Goal: Task Accomplishment & Management: Use online tool/utility

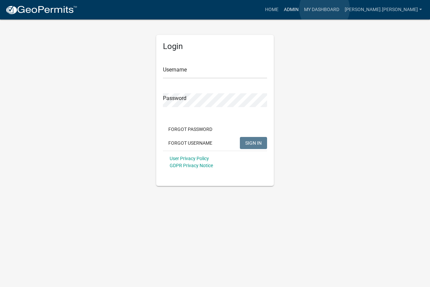
click at [302, 9] on link "Admin" at bounding box center [291, 9] width 20 height 13
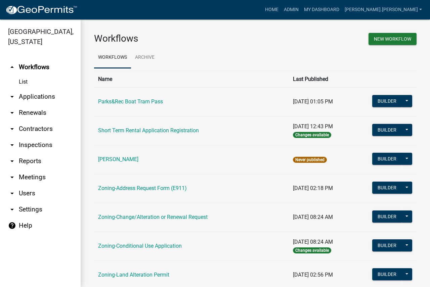
click at [24, 159] on link "arrow_drop_down Reports" at bounding box center [40, 161] width 81 height 16
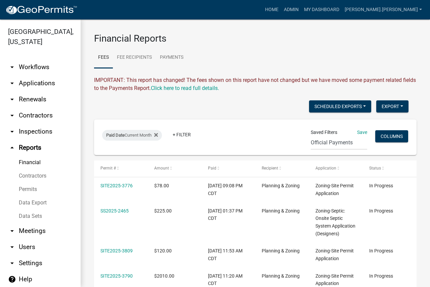
click at [35, 202] on link "Data Export" at bounding box center [40, 202] width 81 height 13
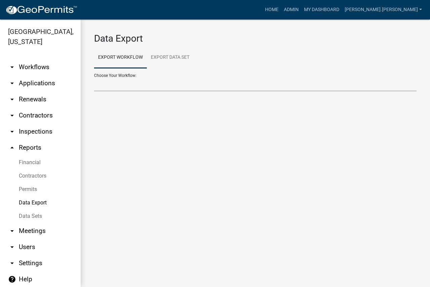
click at [169, 89] on select "Contractors Parks&Rec Boat Tram Pass Short Term Rental Application Registration…" at bounding box center [255, 85] width 323 height 14
select select "7: Object"
click at [94, 78] on select "Contractors Parks&Rec Boat Tram Pass Short Term Rental Application Registration…" at bounding box center [255, 85] width 323 height 14
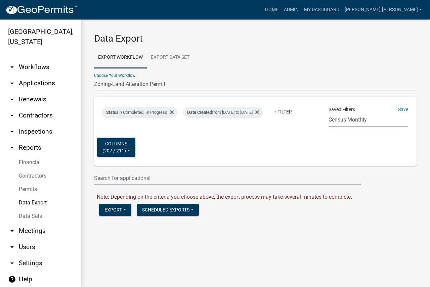
click at [343, 123] on select "Census Monthly Monthly 911 Report Tank Total Report By Contractor Audit Annual …" at bounding box center [369, 120] width 80 height 14
select select "17: d6edc000-337c-495f-85f3-b0852b141e65"
click at [329, 113] on select "Census Monthly Monthly 911 Report Tank Total Report By Contractor Audit Annual …" at bounding box center [369, 120] width 80 height 14
click at [263, 108] on div "Date Created from [DATE] to [DATE]" at bounding box center [223, 112] width 80 height 11
select select "custom"
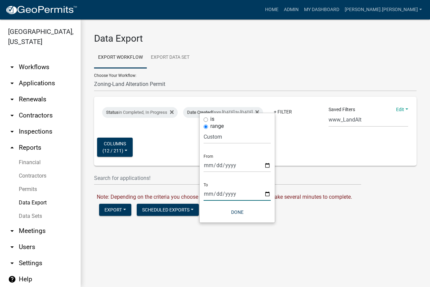
click at [269, 195] on input "[DATE]" at bounding box center [237, 194] width 67 height 14
type input "[DATE]"
click at [294, 150] on div "Status in Completed, In Progress Date Created from [DATE] to [DATE] + Filter Sa…" at bounding box center [255, 131] width 317 height 69
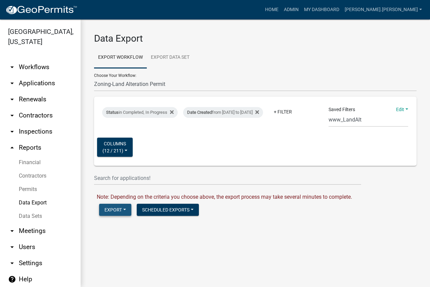
click at [109, 212] on button "Export" at bounding box center [115, 210] width 32 height 12
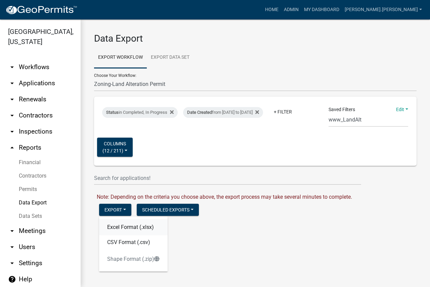
click at [120, 230] on button "Excel Format (.xlsx)" at bounding box center [133, 227] width 69 height 16
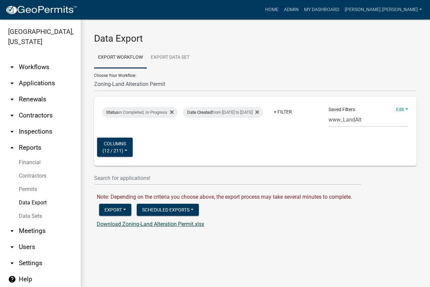
click at [157, 225] on link "Download Zoning-Land Alteration Permit.xlsx" at bounding box center [151, 224] width 108 height 6
click at [146, 84] on select "Contractors Parks&Rec Boat Tram Pass Short Term Rental Application Registration…" at bounding box center [255, 85] width 323 height 14
select select "9: Object"
click at [94, 78] on select "Contractors Parks&Rec Boat Tram Pass Short Term Rental Application Registration…" at bounding box center [255, 85] width 323 height 14
click at [329, 122] on select "Census Monthly Monthly 911 Report Tank Total Report By Contractor Audit Annual …" at bounding box center [369, 120] width 80 height 14
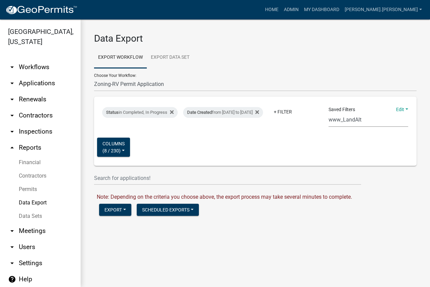
select select "8: fe817f53-79b2-4ec4-bdd4-58470ba6d703"
click at [329, 113] on select "Census Monthly Monthly 911 Report Tank Total Report By Contractor Audit Annual …" at bounding box center [369, 120] width 80 height 14
click at [263, 107] on div "Date Created from [DATE] to [DATE] Remove this filter" at bounding box center [223, 112] width 80 height 11
select select "custom"
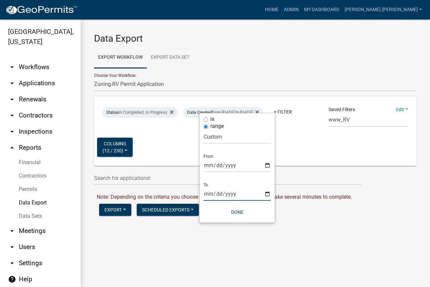
click at [265, 195] on input "[DATE]" at bounding box center [237, 194] width 67 height 14
type input "[DATE]"
click at [292, 151] on div "Status in Completed, In Progress Date Created from [DATE] to [DATE] + Filter Sa…" at bounding box center [255, 131] width 317 height 69
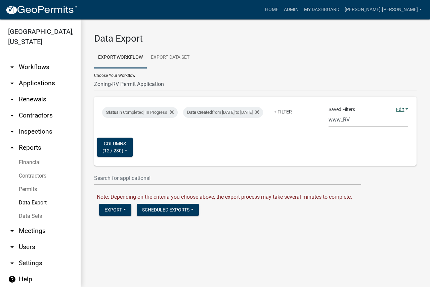
click at [396, 110] on link "Edit" at bounding box center [402, 109] width 12 height 5
click at [390, 122] on button "Save" at bounding box center [382, 124] width 54 height 16
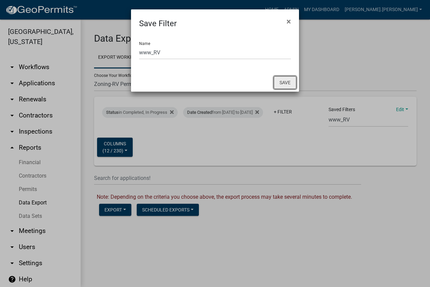
click at [296, 85] on button "Save" at bounding box center [285, 82] width 23 height 13
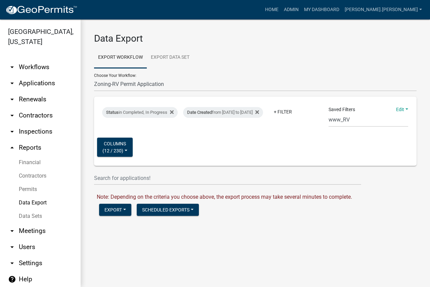
select select "40: fe817f53-79b2-4ec4-bdd4-58470ba6d703"
click at [115, 211] on button "Export" at bounding box center [115, 210] width 32 height 12
click at [114, 226] on button "Excel Format (.xlsx)" at bounding box center [133, 227] width 69 height 16
click at [175, 222] on link "Download Zoning-RV Permit Application.xlsx" at bounding box center [150, 224] width 106 height 6
click at [150, 83] on select "Contractors Parks&Rec Boat Tram Pass Short Term Rental Application Registration…" at bounding box center [255, 85] width 323 height 14
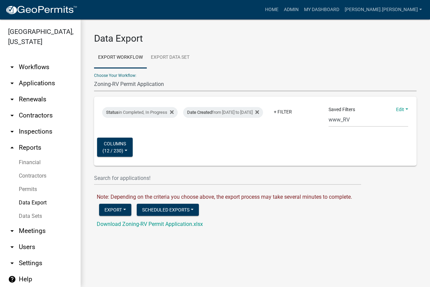
select select "11: Object"
click at [94, 78] on select "Contractors Parks&Rec Boat Tram Pass Short Term Rental Application Registration…" at bounding box center [255, 85] width 323 height 14
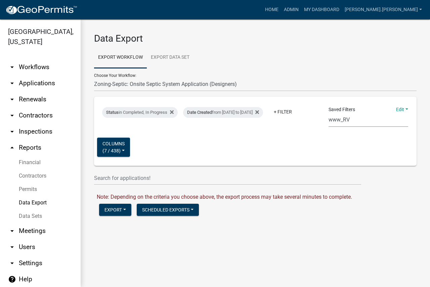
click at [337, 120] on select "Census Monthly Monthly 911 Report Tank Total Report By Contractor Audit Annual …" at bounding box center [369, 120] width 80 height 14
select select "21: 85474e9c-f6aa-4dac-85c5-d242790fafaa"
click at [329, 113] on select "Census Monthly Monthly 911 Report Tank Total Report By Contractor Audit Annual …" at bounding box center [369, 120] width 80 height 14
click at [262, 107] on div "Date Created from [DATE] to [DATE]" at bounding box center [223, 112] width 80 height 11
select select "custom"
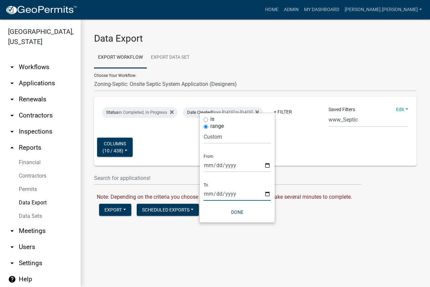
click at [266, 196] on input "[DATE]" at bounding box center [237, 194] width 67 height 14
type input "[DATE]"
click at [241, 211] on button "Done" at bounding box center [237, 212] width 67 height 12
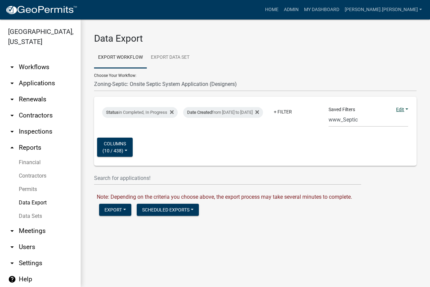
drag, startPoint x: 407, startPoint y: 106, endPoint x: 403, endPoint y: 108, distance: 4.6
click at [407, 106] on div "Edit Save Save as Delete" at bounding box center [402, 109] width 12 height 7
click at [402, 108] on link "Edit" at bounding box center [402, 109] width 12 height 5
click at [392, 120] on button "Save" at bounding box center [382, 124] width 54 height 16
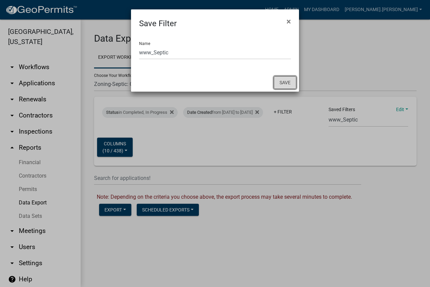
click at [287, 78] on button "Save" at bounding box center [285, 82] width 23 height 13
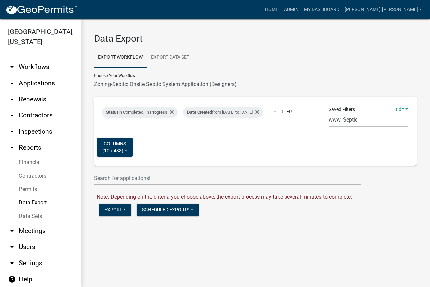
select select "53: 85474e9c-f6aa-4dac-85c5-d242790fafaa"
click at [110, 211] on button "Export" at bounding box center [115, 210] width 32 height 12
click at [128, 227] on button "Excel Format (.xlsx)" at bounding box center [133, 227] width 69 height 16
click at [184, 225] on link "Download Zoning-Septic: Onsite Septic System Application (Designers).xlsx" at bounding box center [186, 224] width 179 height 6
click at [175, 80] on select "Contractors Parks&Rec Boat Tram Pass Short Term Rental Application Registration…" at bounding box center [255, 85] width 323 height 14
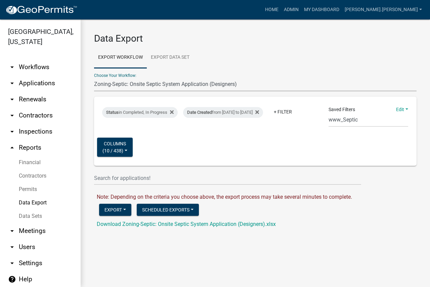
select select "12: Object"
click at [94, 78] on select "Contractors Parks&Rec Boat Tram Pass Short Term Rental Application Registration…" at bounding box center [255, 85] width 323 height 14
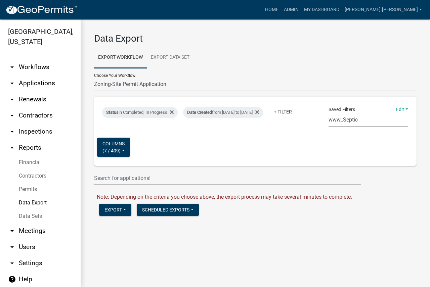
click at [383, 119] on select "Census Monthly Monthly 911 Report Tank Total Report By Contractor Audit Annual …" at bounding box center [369, 120] width 80 height 14
select select "11: 8f2b59a5-04a1-4258-954b-88209c1734bf"
click at [329, 113] on select "Census Monthly Monthly 911 Report Tank Total Report By Contractor Audit Annual …" at bounding box center [369, 120] width 80 height 14
click at [114, 209] on button "Export" at bounding box center [115, 210] width 32 height 12
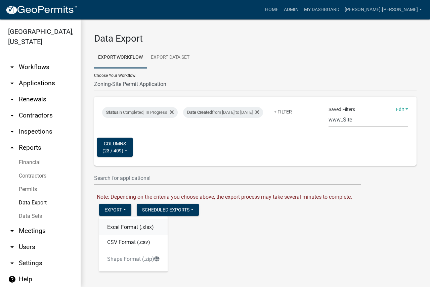
click at [108, 227] on button "Excel Format (.xlsx)" at bounding box center [133, 227] width 69 height 16
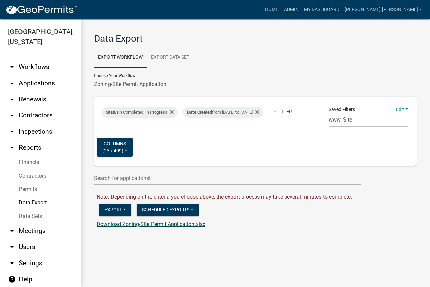
click at [163, 224] on link "Download Zoning-Site Permit Application.xlsx" at bounding box center [151, 224] width 109 height 6
click at [263, 107] on div "Date Created from [DATE] to [DATE]" at bounding box center [223, 112] width 80 height 11
select select "custom"
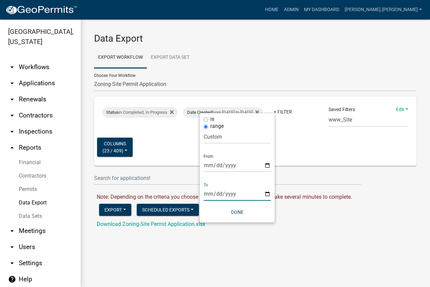
click at [268, 194] on input "[DATE]" at bounding box center [237, 194] width 67 height 14
type input "[DATE]"
click at [318, 194] on span "Note: Depending on the criteria you choose above, the export process may take s…" at bounding box center [224, 197] width 255 height 6
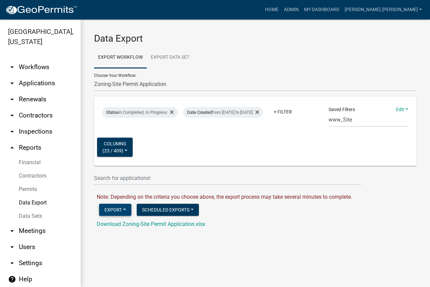
click at [110, 209] on button "Export" at bounding box center [115, 210] width 32 height 12
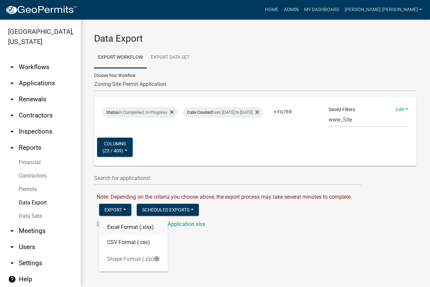
click at [118, 225] on button "Excel Format (.xlsx)" at bounding box center [133, 227] width 69 height 16
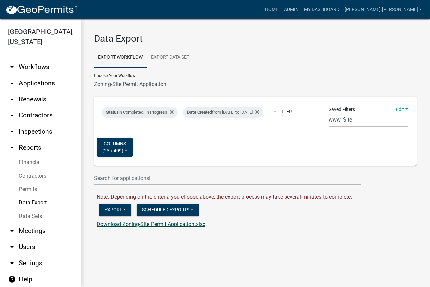
click at [124, 224] on link "Download Zoning-Site Permit Application.xlsx" at bounding box center [151, 224] width 109 height 6
